Goal: Information Seeking & Learning: Learn about a topic

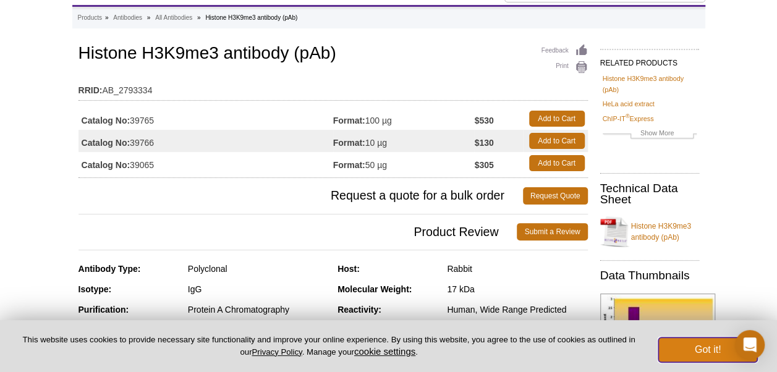
click at [700, 348] on button "Got it!" at bounding box center [708, 350] width 99 height 25
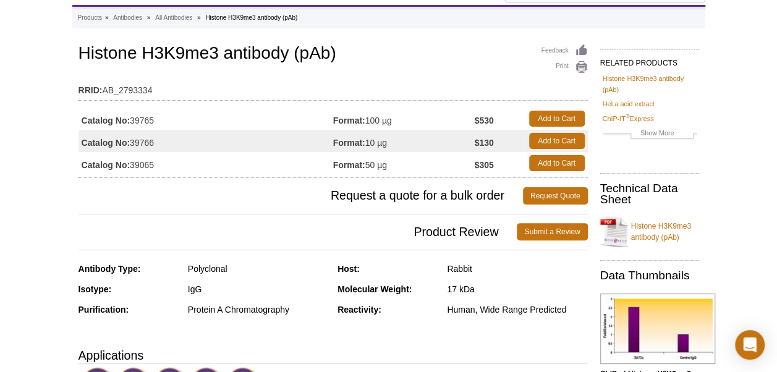
click at [464, 219] on h3 "Product Review Submit a Review" at bounding box center [334, 232] width 510 height 30
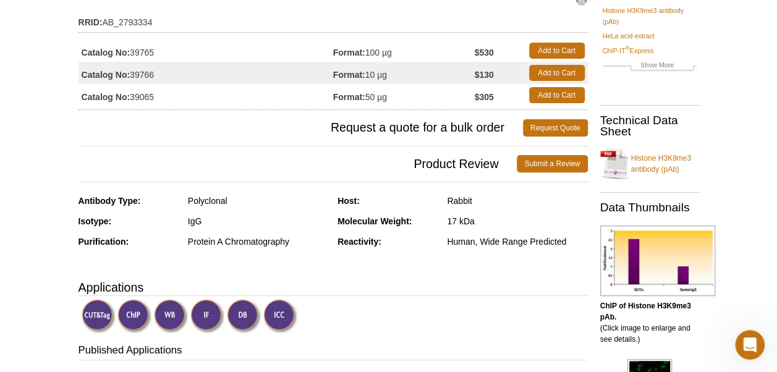
scroll to position [125, 0]
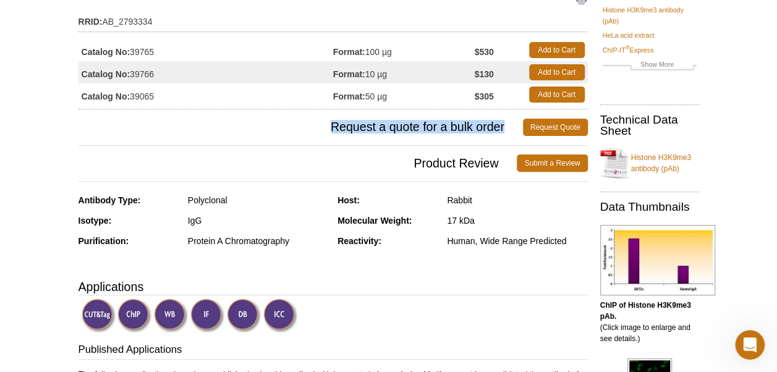
drag, startPoint x: 329, startPoint y: 125, endPoint x: 510, endPoint y: 127, distance: 180.6
click at [510, 127] on span "Request a quote for a bulk order" at bounding box center [301, 127] width 445 height 17
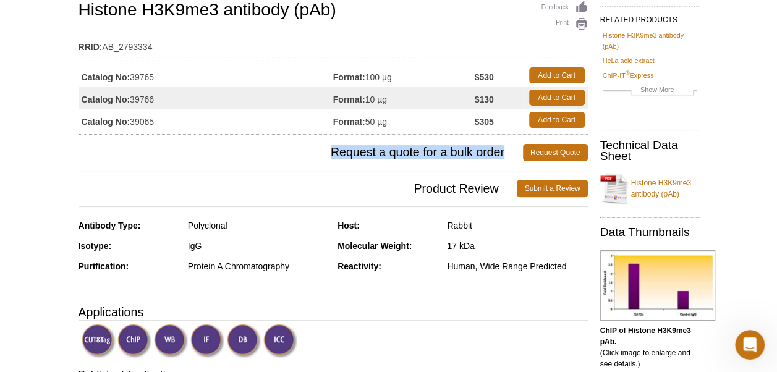
scroll to position [87, 0]
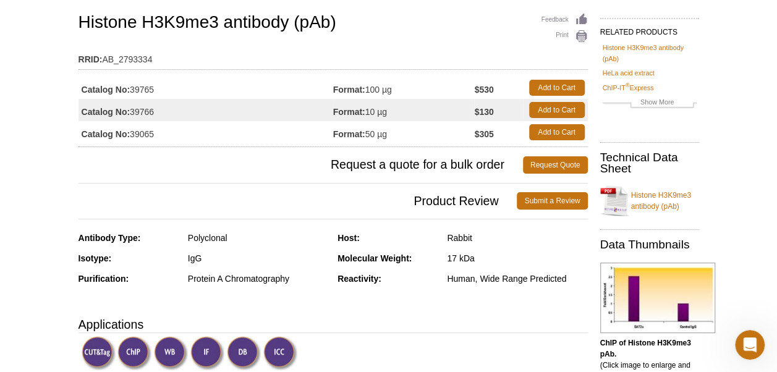
click at [400, 27] on h1 "Histone H3K9me3 antibody (pAb)" at bounding box center [334, 23] width 510 height 21
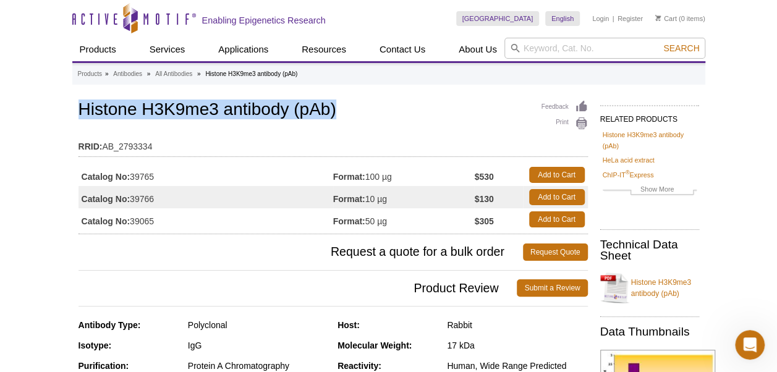
drag, startPoint x: 77, startPoint y: 106, endPoint x: 359, endPoint y: 101, distance: 282.0
click at [358, 101] on h1 "Histone H3K9me3 antibody (pAb)" at bounding box center [334, 110] width 510 height 21
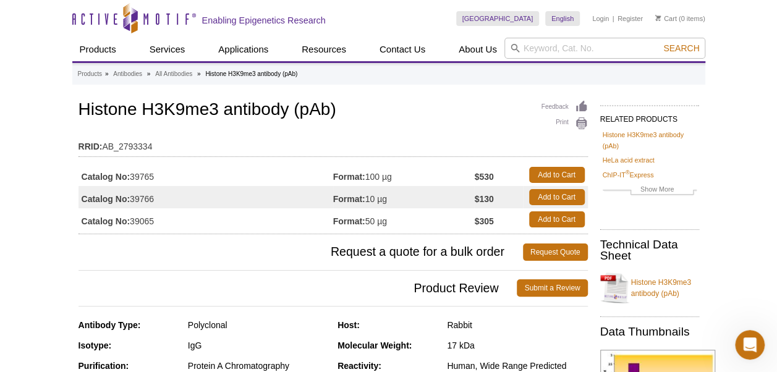
click at [192, 200] on td "Catalog No: 39766" at bounding box center [206, 197] width 255 height 22
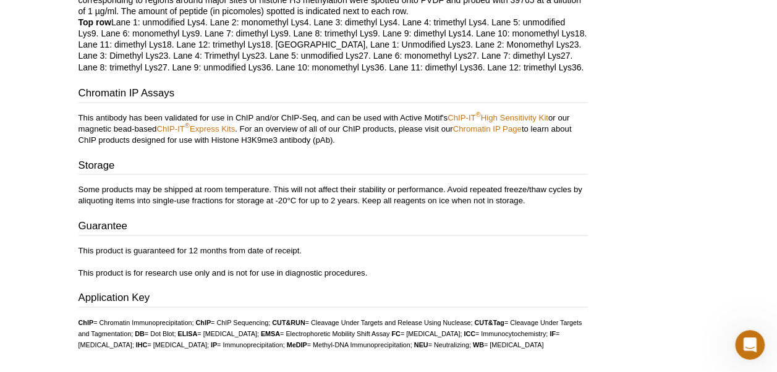
scroll to position [3437, 0]
click at [338, 158] on h3 "Storage" at bounding box center [334, 165] width 510 height 17
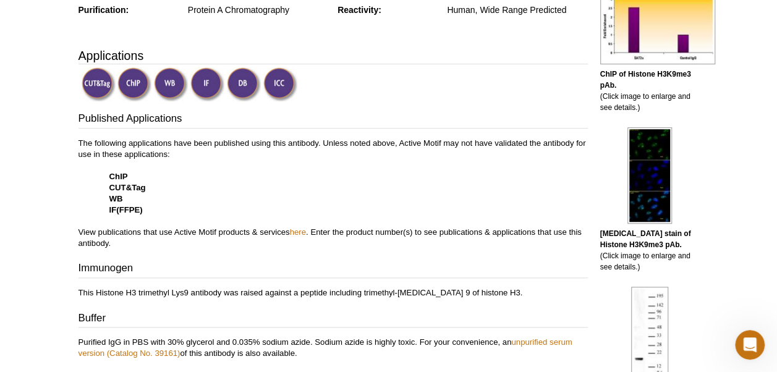
click at [102, 87] on img at bounding box center [99, 84] width 34 height 34
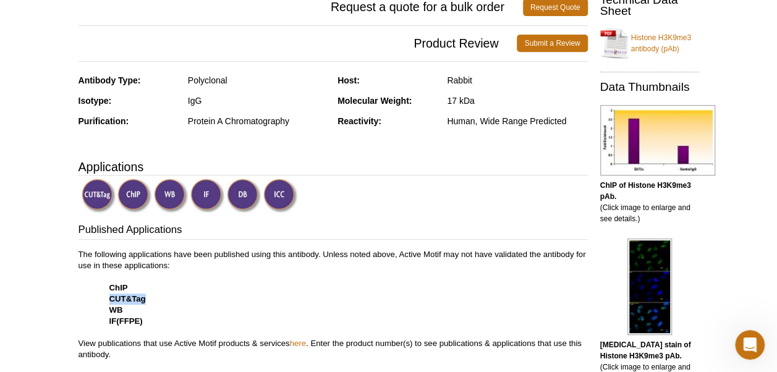
scroll to position [243, 0]
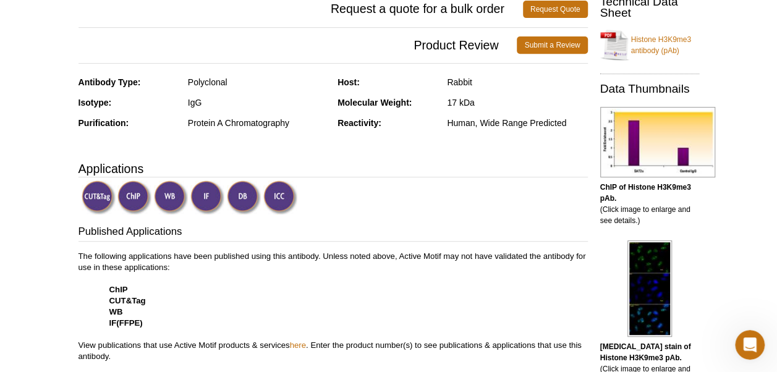
click at [206, 275] on p "The following applications have been published using this antibody. Unless note…" at bounding box center [334, 306] width 510 height 111
click at [124, 298] on strong "CUT&Tag" at bounding box center [127, 300] width 36 height 9
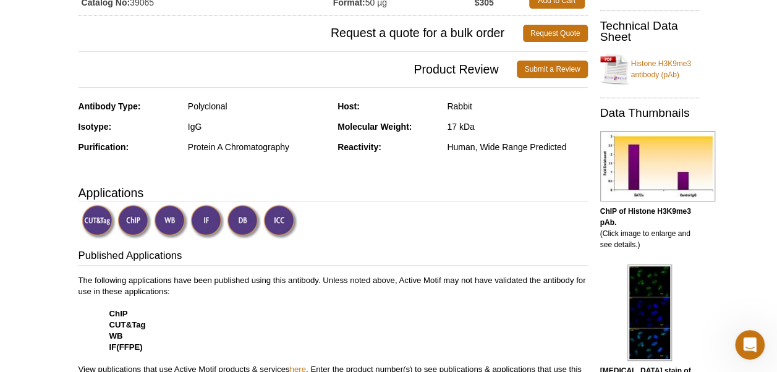
scroll to position [218, 0]
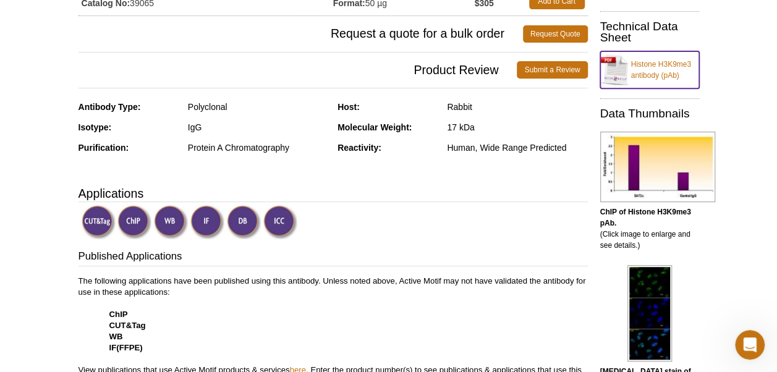
click at [653, 67] on link "Histone H3K9me3 antibody (pAb)" at bounding box center [649, 69] width 99 height 37
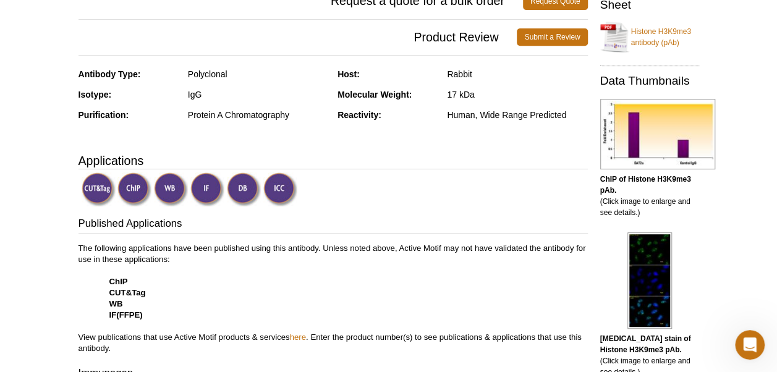
scroll to position [0, 0]
